Goal: Transaction & Acquisition: Purchase product/service

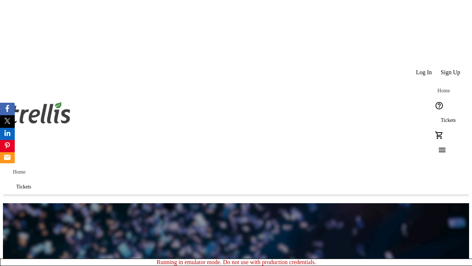
click at [441, 117] on span "Tickets" at bounding box center [448, 120] width 15 height 6
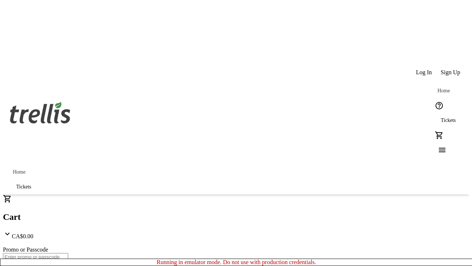
type input "1"
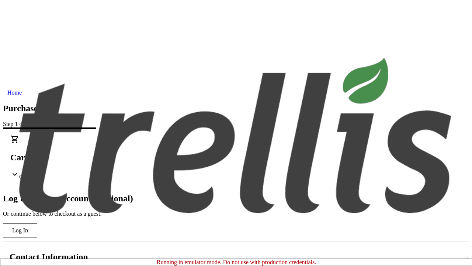
type input "[EMAIL_ADDRESS][DOMAIN_NAME]"
type input "Trace"
type input "[PERSON_NAME]"
